Goal: Check status: Check status

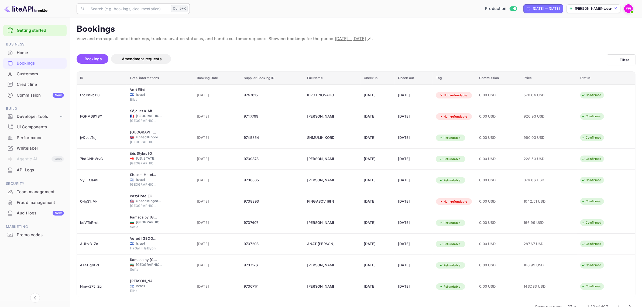
click at [121, 9] on input "text" at bounding box center [127, 8] width 81 height 11
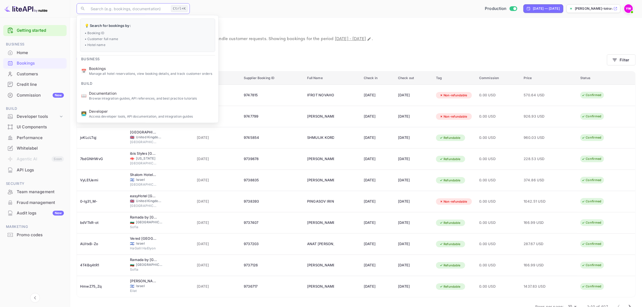
paste input "tZdDnPcD0"
type input "tZdDnPcD0"
